Goal: Task Accomplishment & Management: Manage account settings

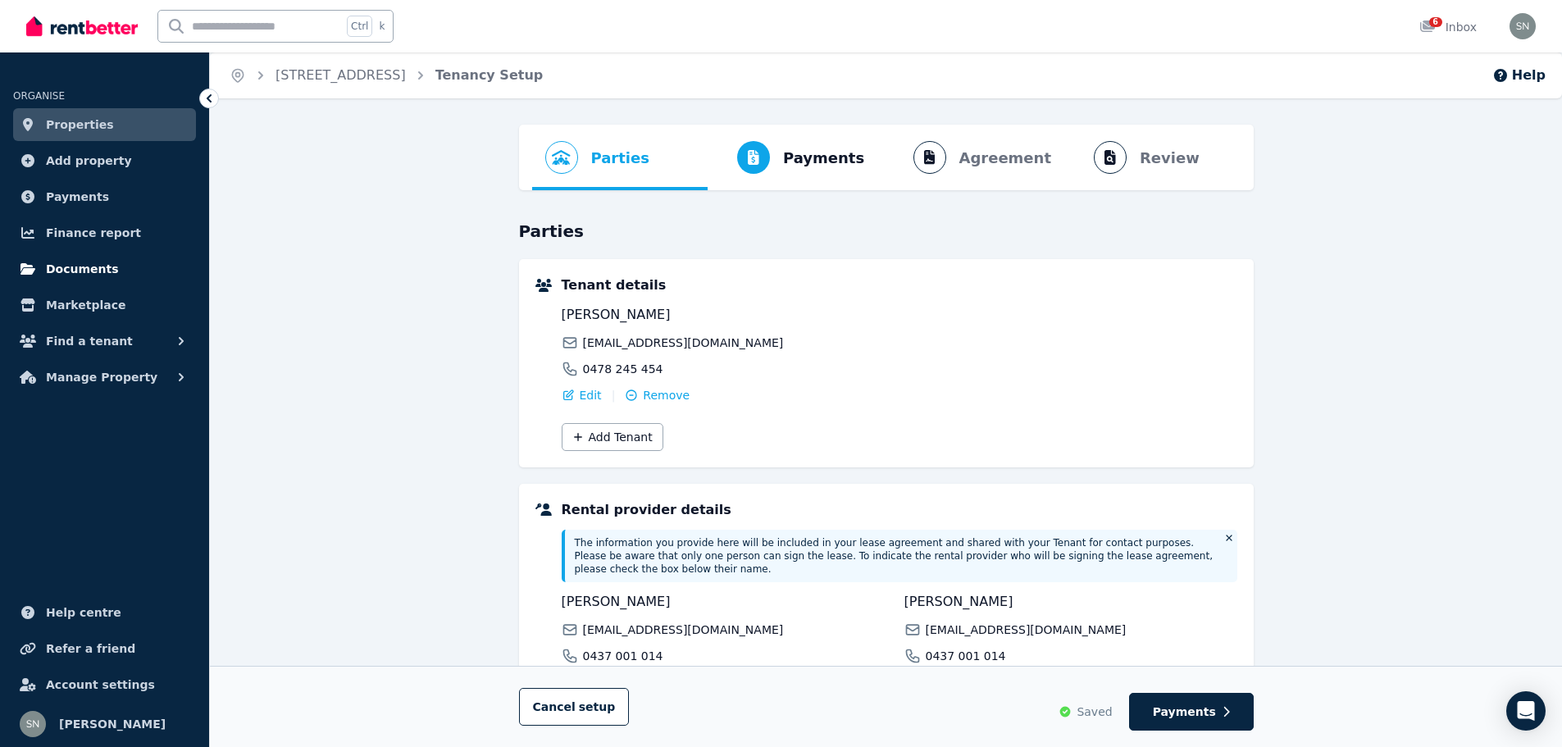
click at [82, 260] on span "Documents" at bounding box center [82, 269] width 73 height 20
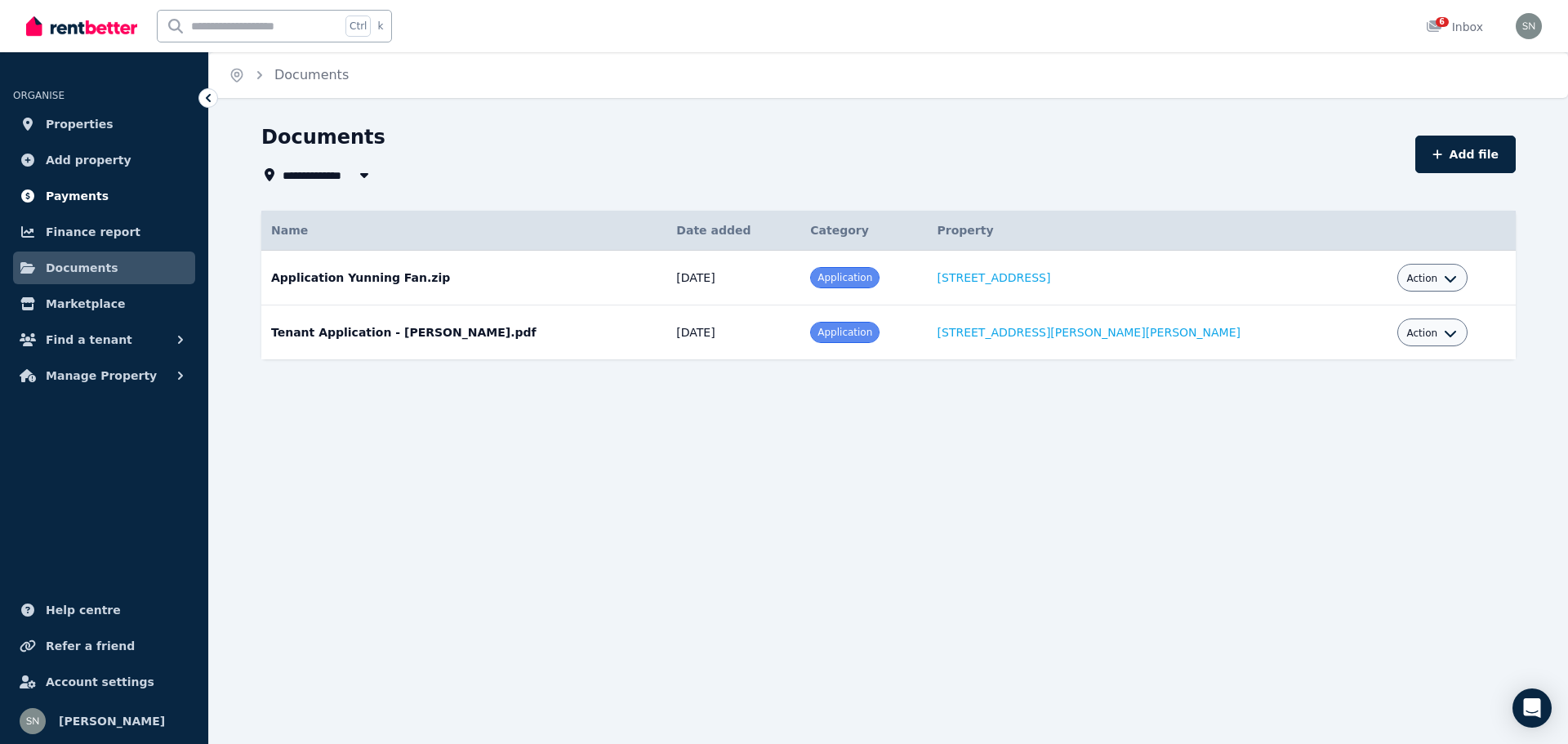
click at [59, 190] on span "Payments" at bounding box center [77, 196] width 63 height 20
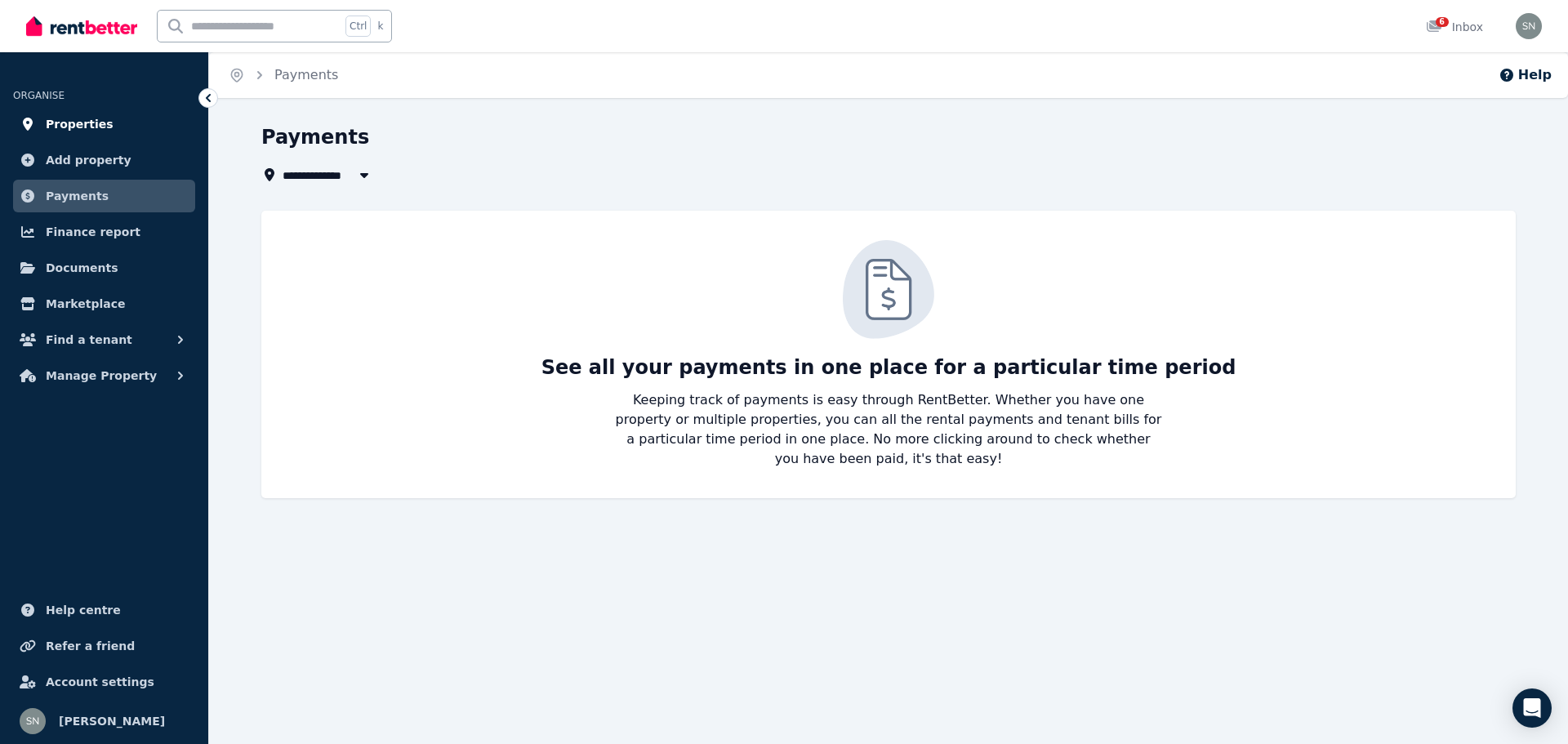
click at [43, 123] on link "Properties" at bounding box center [104, 124] width 182 height 33
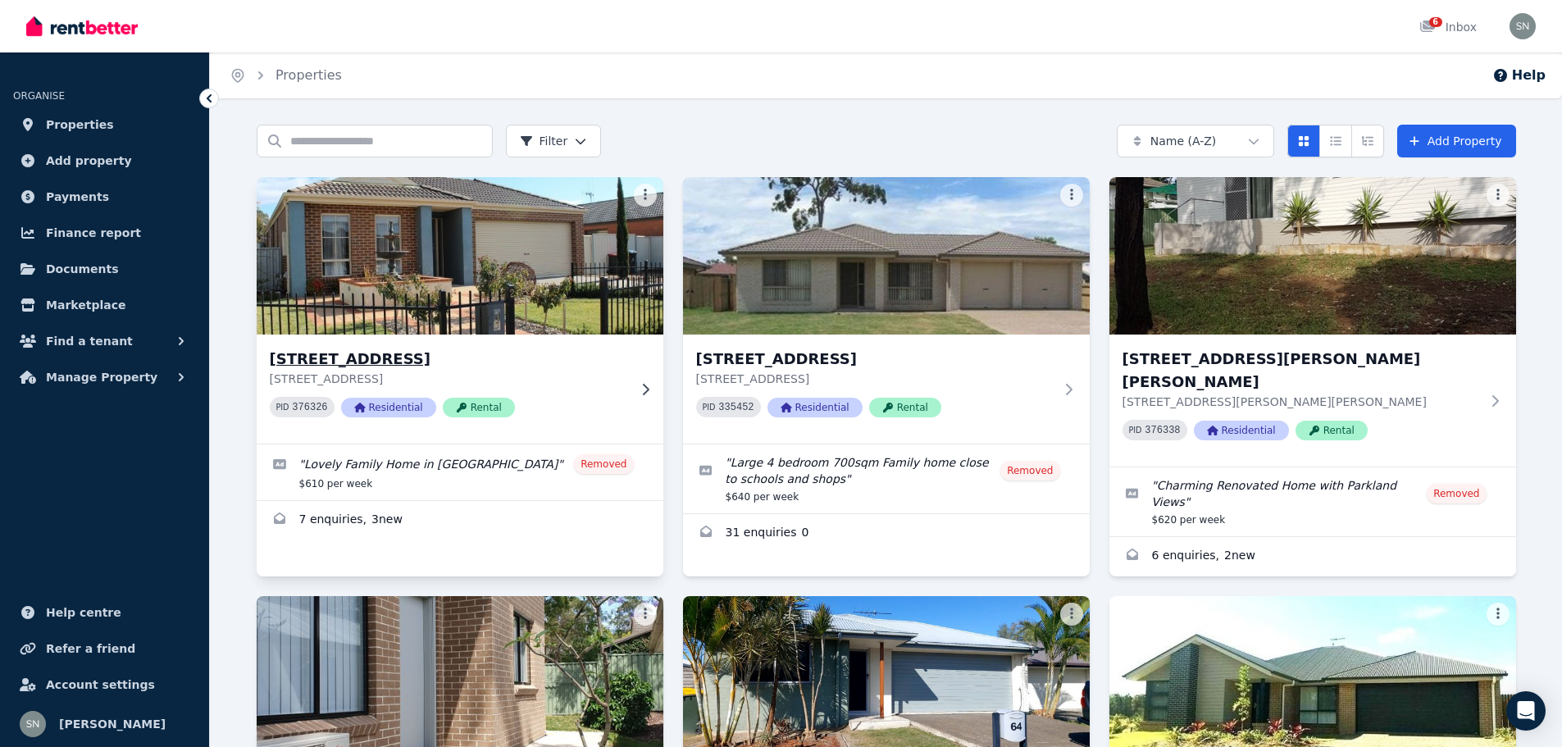
click at [617, 387] on div "[STREET_ADDRESS], [GEOGRAPHIC_DATA][STREET_ADDRESS] PID 376326 Residential Rent…" at bounding box center [448, 389] width 357 height 83
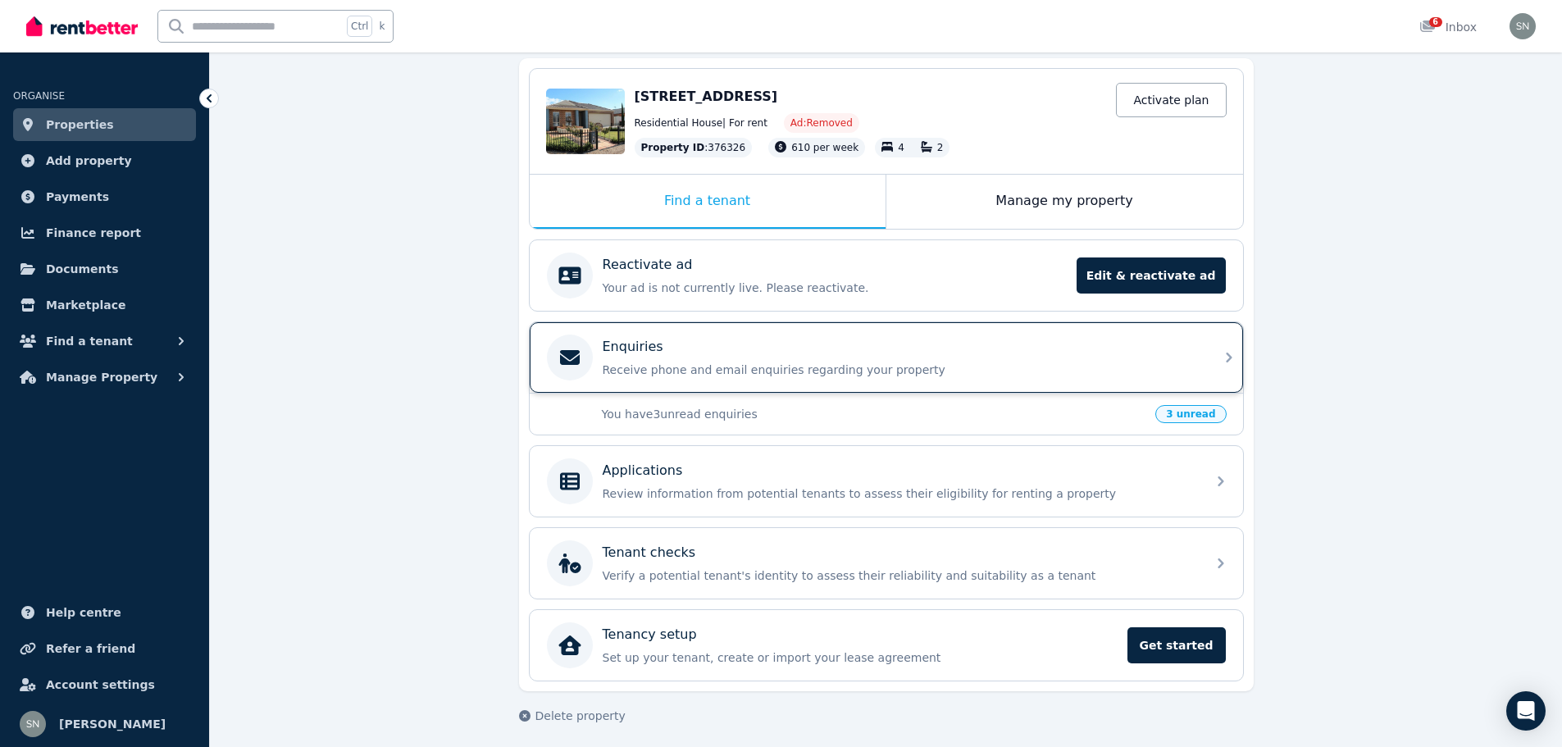
scroll to position [160, 0]
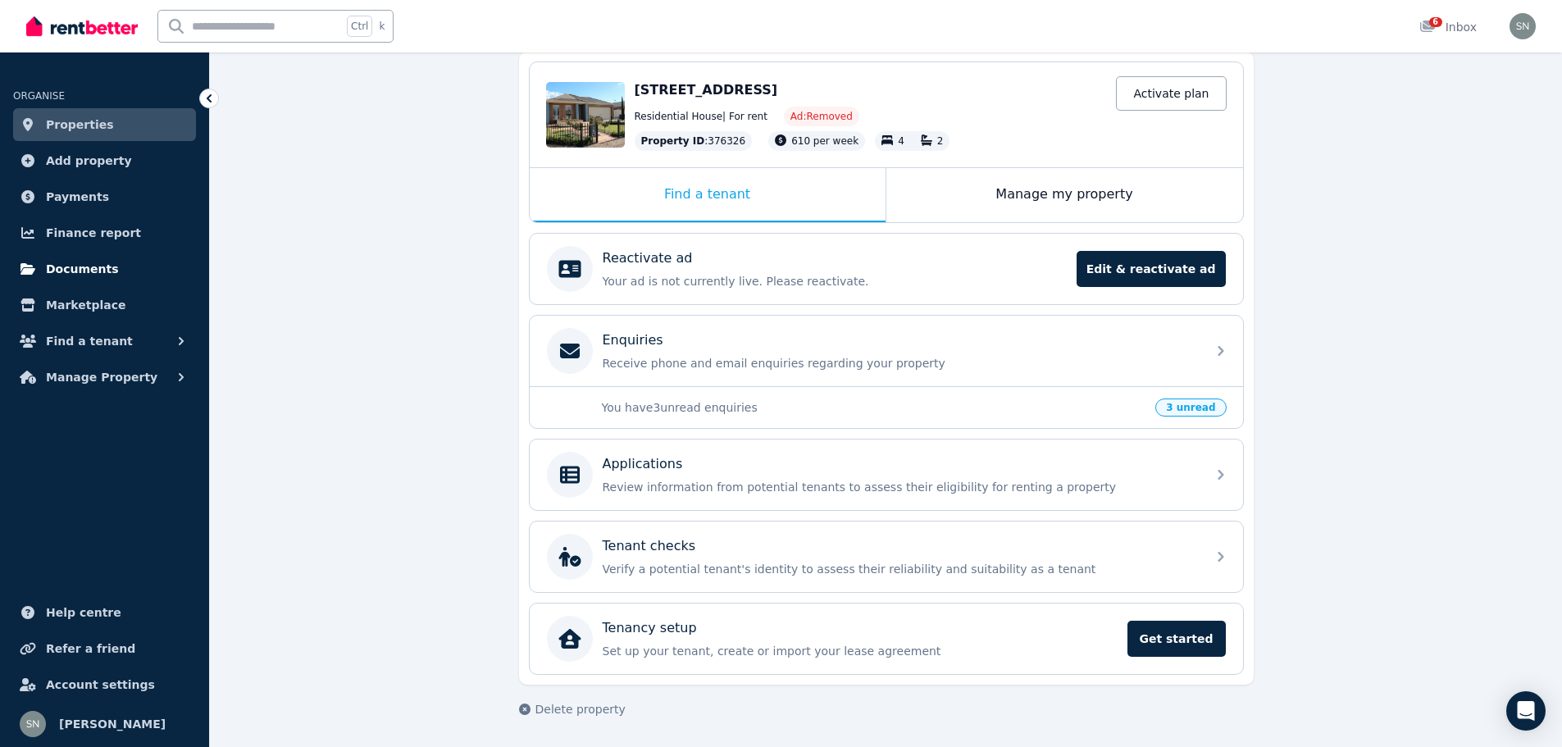
click at [64, 268] on span "Documents" at bounding box center [82, 269] width 73 height 20
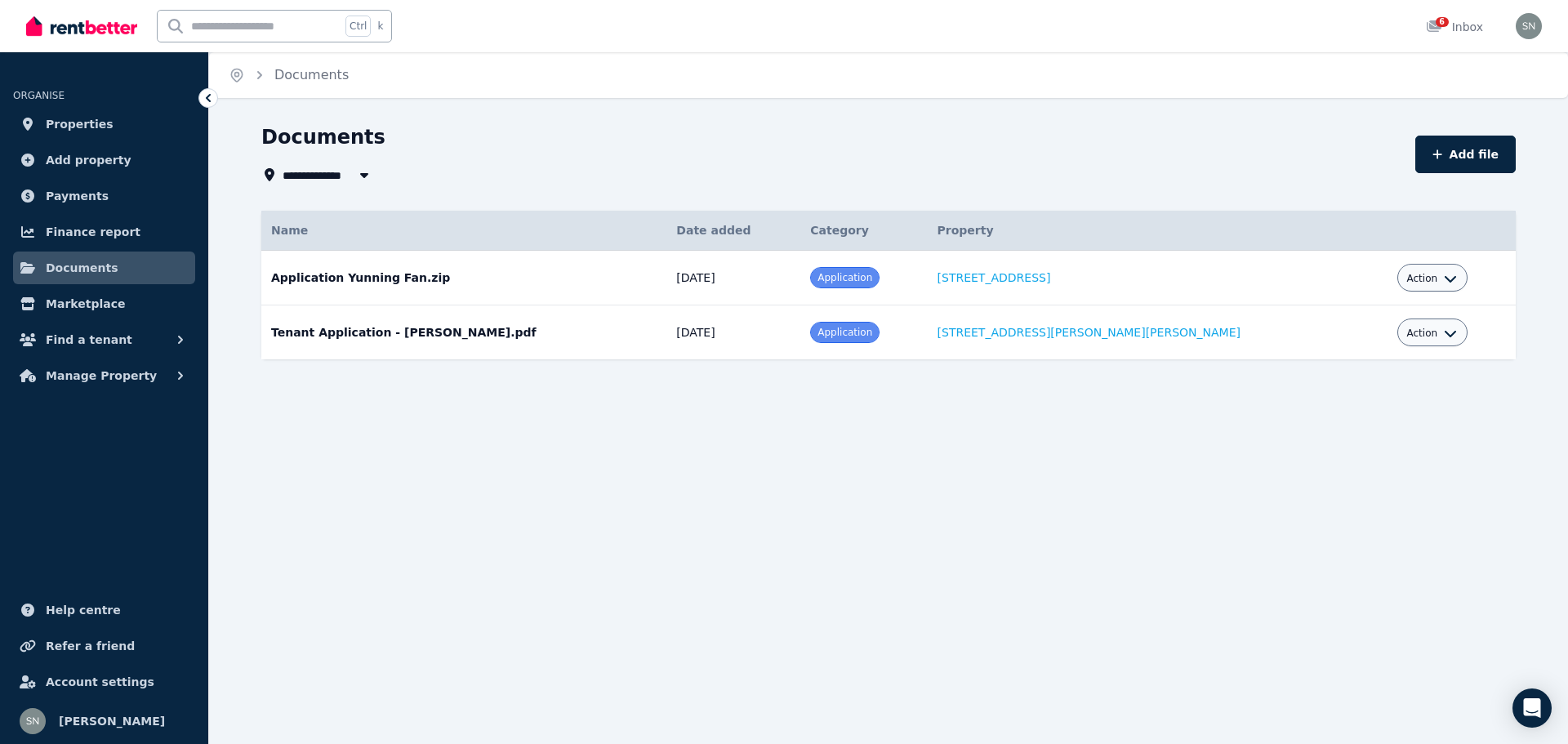
click at [295, 173] on span "All Properties" at bounding box center [336, 175] width 106 height 20
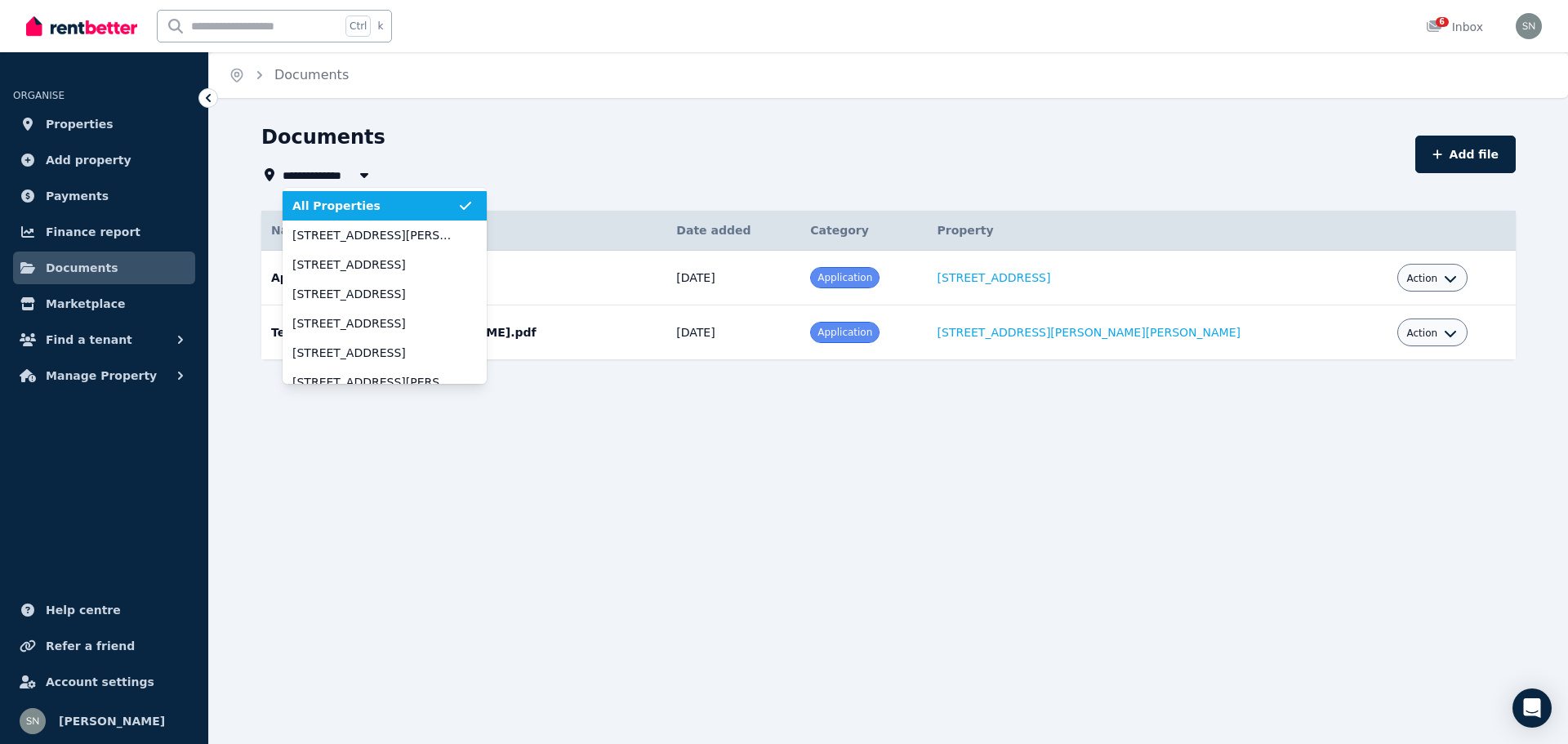
click at [295, 173] on span "All Properties" at bounding box center [336, 175] width 106 height 20
type input "**********"
click at [71, 224] on span "Finance report" at bounding box center [93, 232] width 95 height 20
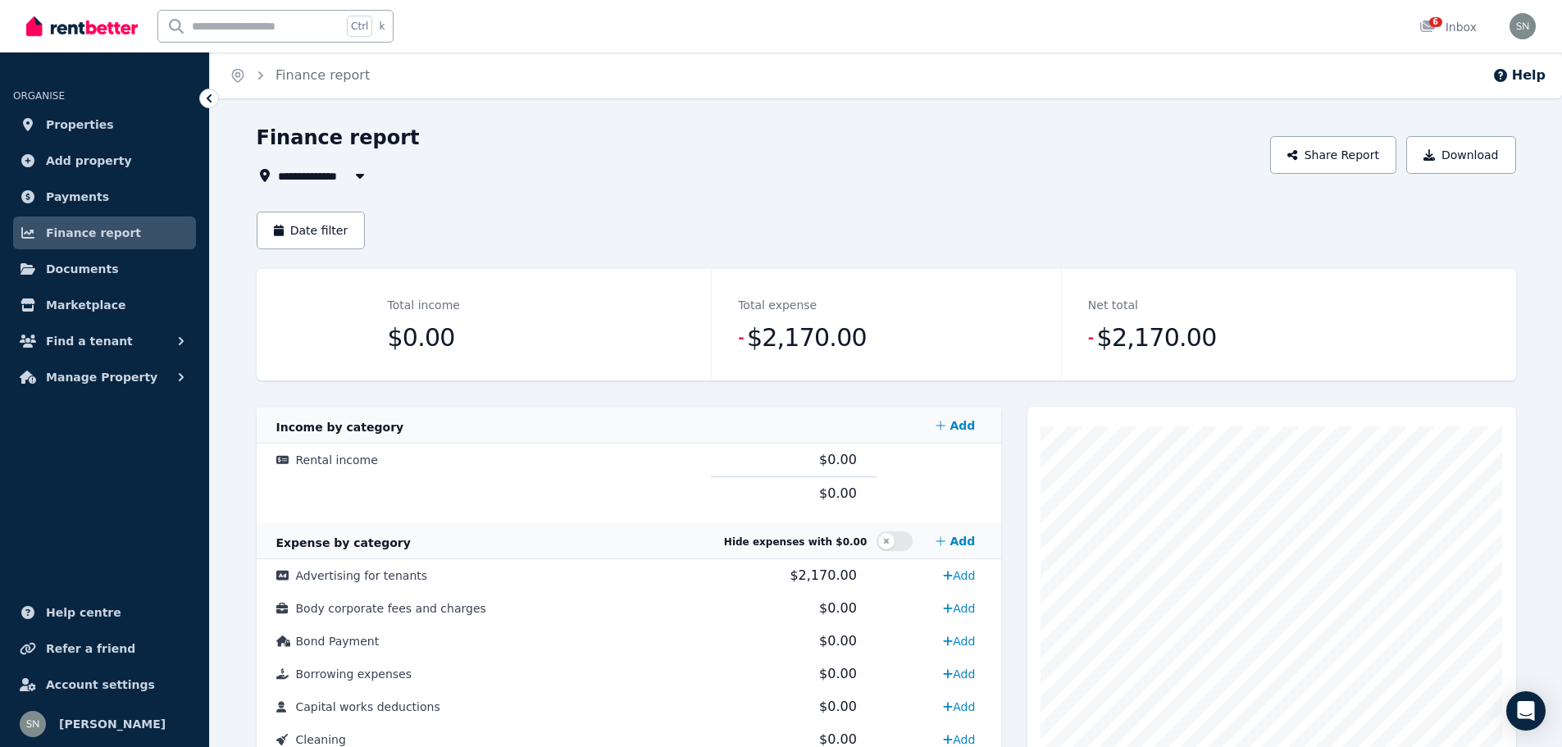
click at [346, 171] on button "button" at bounding box center [360, 176] width 30 height 20
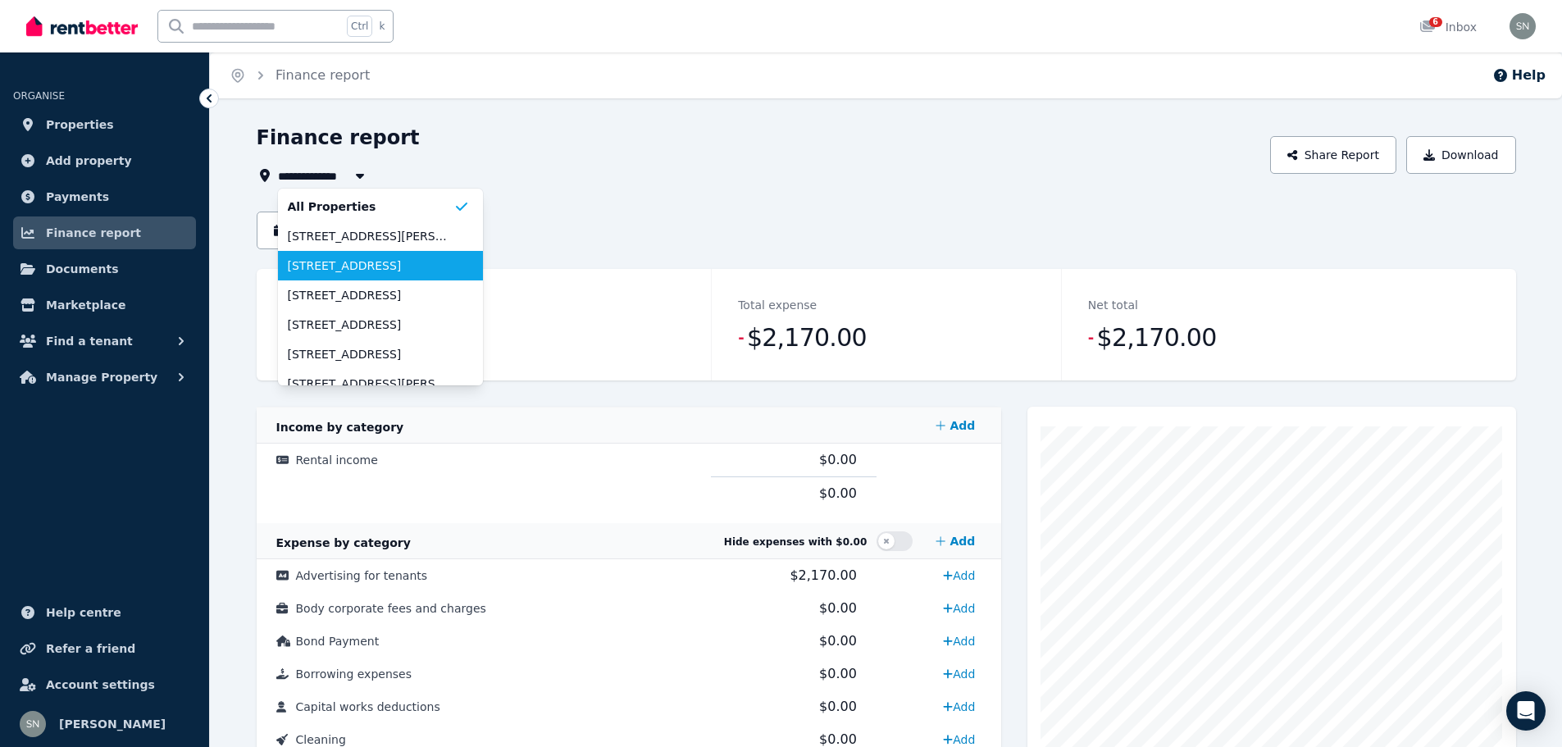
click at [338, 271] on span "[STREET_ADDRESS]" at bounding box center [371, 265] width 166 height 16
type input "**********"
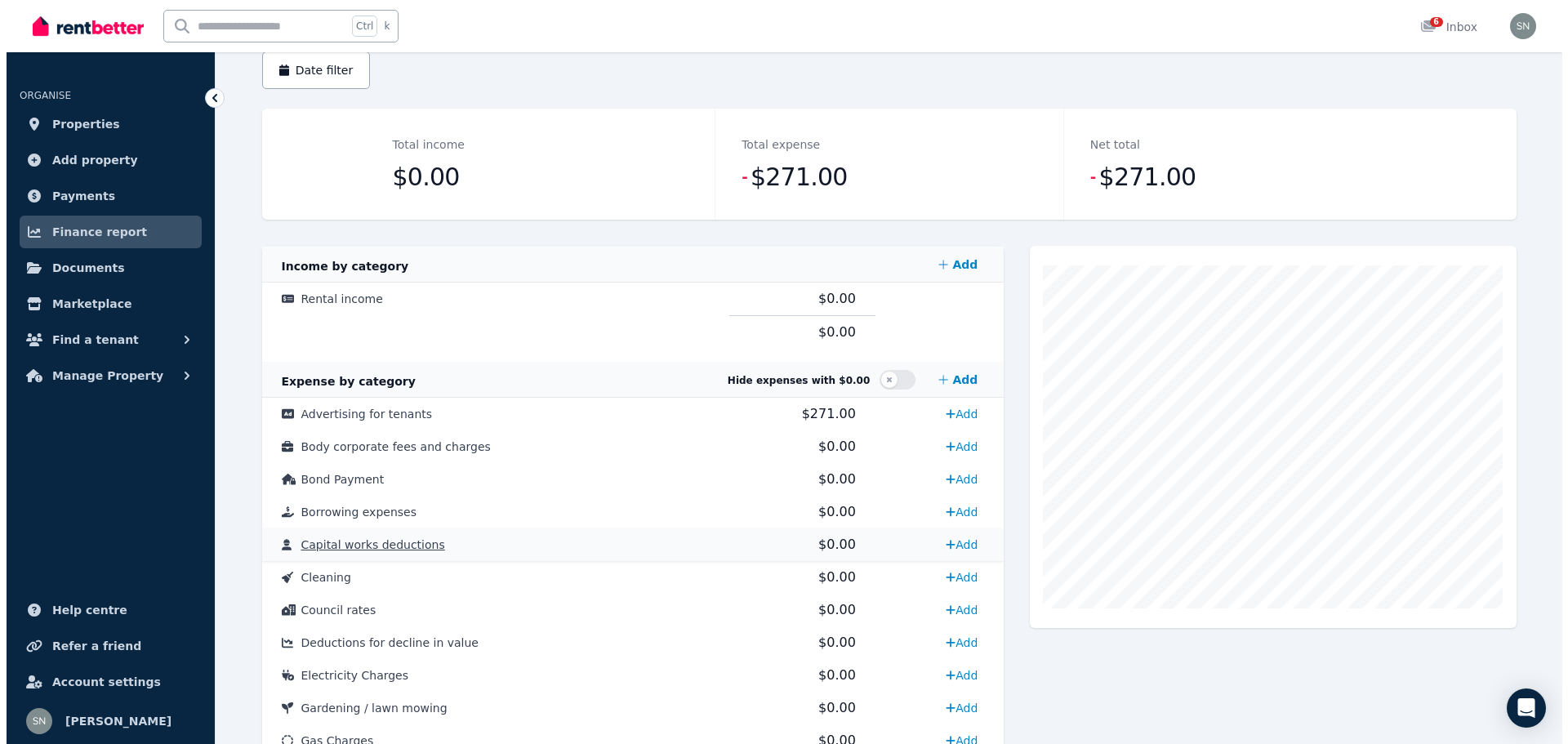
scroll to position [163, 0]
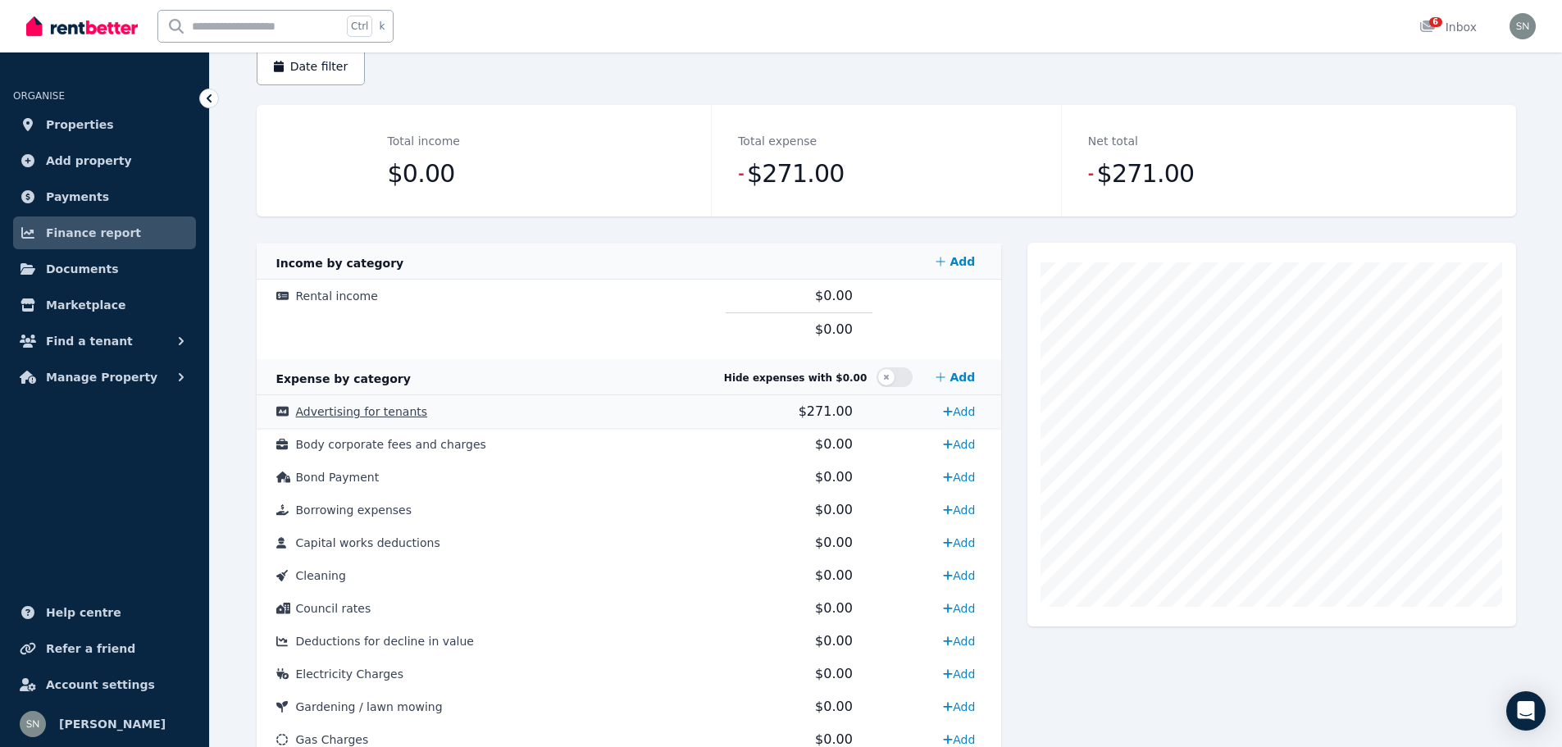
click at [354, 409] on span "Advertising for tenants" at bounding box center [362, 411] width 132 height 13
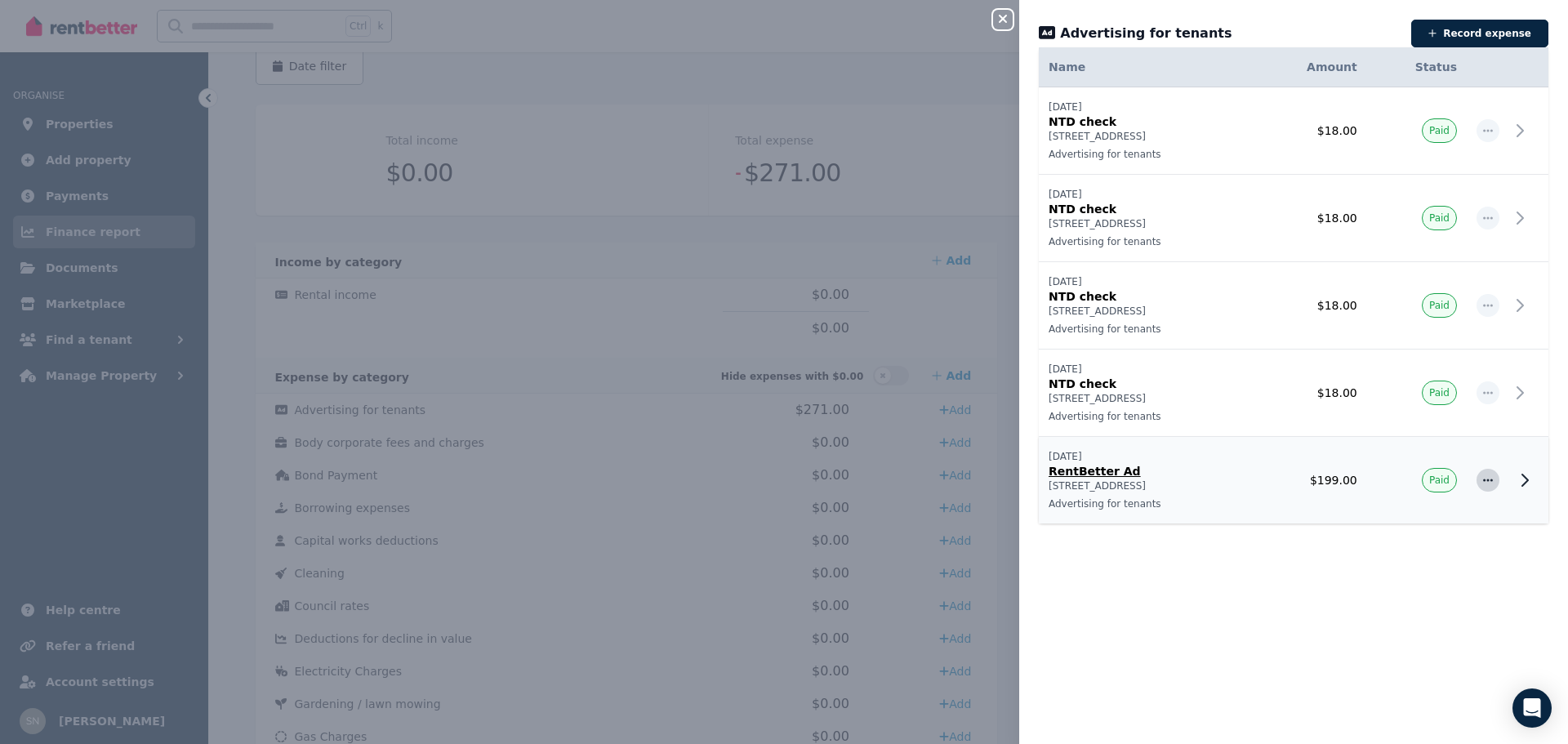
click at [1481, 479] on icon "button" at bounding box center [1487, 479] width 13 height 11
click at [1522, 483] on icon at bounding box center [1525, 479] width 6 height 11
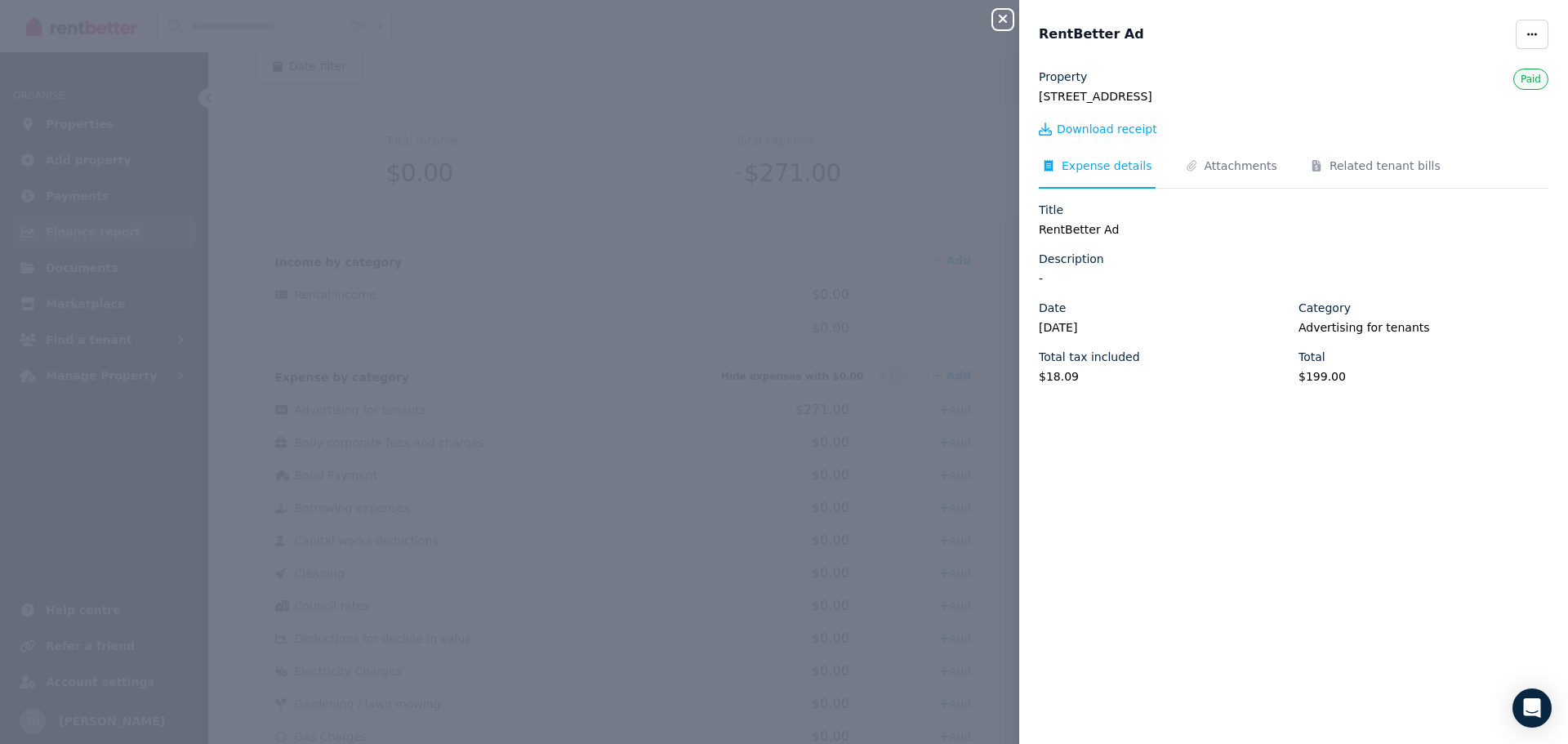
click at [1118, 131] on span "Download receipt" at bounding box center [1107, 128] width 101 height 16
